Goal: Information Seeking & Learning: Learn about a topic

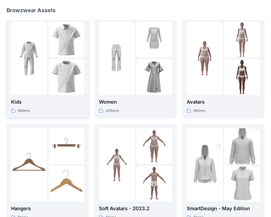
scroll to position [139, 0]
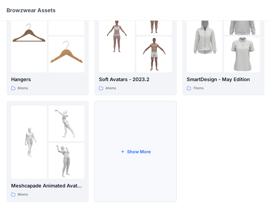
click at [147, 135] on button "Show More" at bounding box center [135, 151] width 82 height 101
click at [128, 194] on div "56 items" at bounding box center [135, 194] width 73 height 6
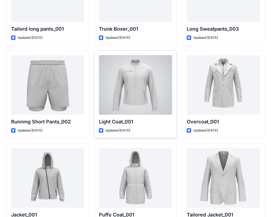
scroll to position [1376, 0]
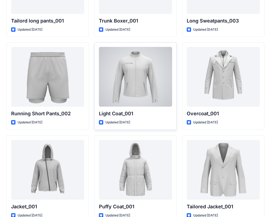
click at [141, 72] on div at bounding box center [135, 77] width 73 height 60
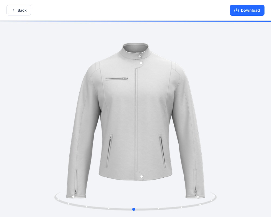
click at [171, 90] on div at bounding box center [135, 119] width 271 height 197
drag, startPoint x: 132, startPoint y: 66, endPoint x: 145, endPoint y: 70, distance: 14.3
click at [145, 70] on div at bounding box center [135, 119] width 271 height 197
drag, startPoint x: 119, startPoint y: 74, endPoint x: 99, endPoint y: 81, distance: 21.3
click at [99, 81] on div at bounding box center [135, 119] width 271 height 197
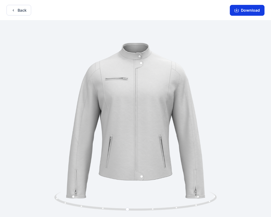
click at [244, 12] on button "Download" at bounding box center [247, 10] width 35 height 11
drag, startPoint x: 73, startPoint y: 57, endPoint x: 116, endPoint y: 59, distance: 42.3
click at [115, 59] on div at bounding box center [135, 119] width 271 height 197
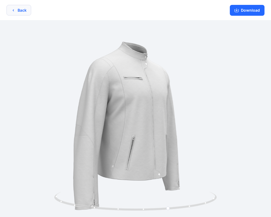
click at [11, 8] on button "Back" at bounding box center [18, 10] width 25 height 11
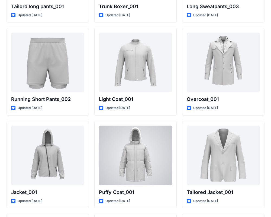
scroll to position [1387, 0]
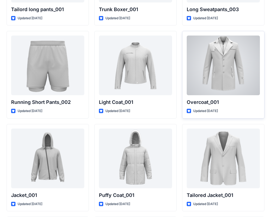
click at [197, 67] on div at bounding box center [223, 65] width 73 height 60
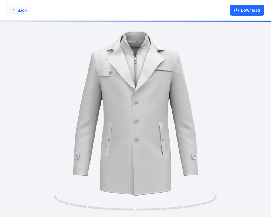
click at [19, 9] on button "Back" at bounding box center [18, 10] width 25 height 11
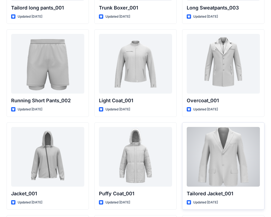
scroll to position [1385, 0]
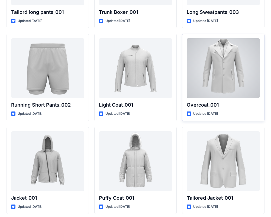
click at [228, 69] on div at bounding box center [223, 68] width 73 height 60
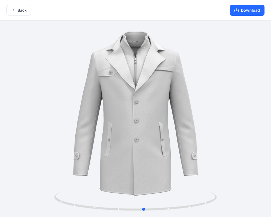
drag, startPoint x: 121, startPoint y: 73, endPoint x: 130, endPoint y: 71, distance: 8.8
click at [130, 71] on div at bounding box center [135, 119] width 271 height 197
click at [236, 11] on icon "button" at bounding box center [236, 10] width 4 height 4
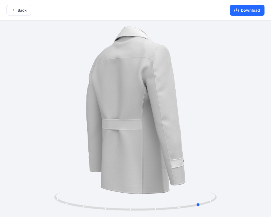
drag, startPoint x: 144, startPoint y: 50, endPoint x: 203, endPoint y: 52, distance: 59.4
click at [203, 52] on div at bounding box center [135, 119] width 271 height 197
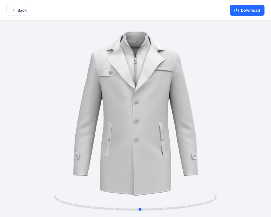
drag, startPoint x: 141, startPoint y: 52, endPoint x: 248, endPoint y: 56, distance: 107.0
click at [248, 56] on div at bounding box center [135, 119] width 271 height 197
drag, startPoint x: 229, startPoint y: 63, endPoint x: 221, endPoint y: 62, distance: 7.9
click at [221, 62] on div at bounding box center [135, 119] width 271 height 197
click at [239, 10] on icon "button" at bounding box center [236, 10] width 4 height 3
